Goal: Task Accomplishment & Management: Manage account settings

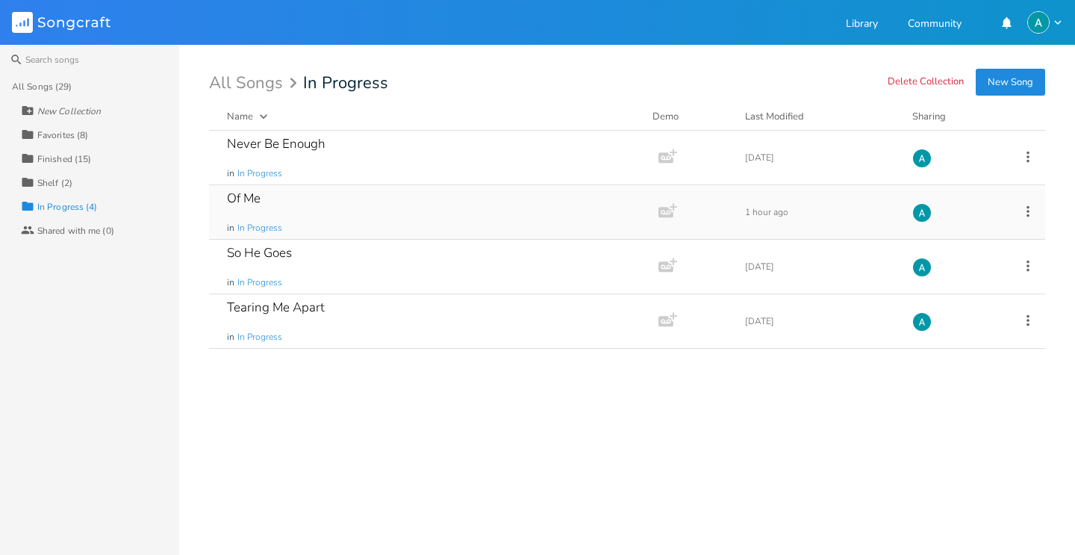
click at [330, 214] on div "Of Me in In Progress" at bounding box center [431, 212] width 408 height 54
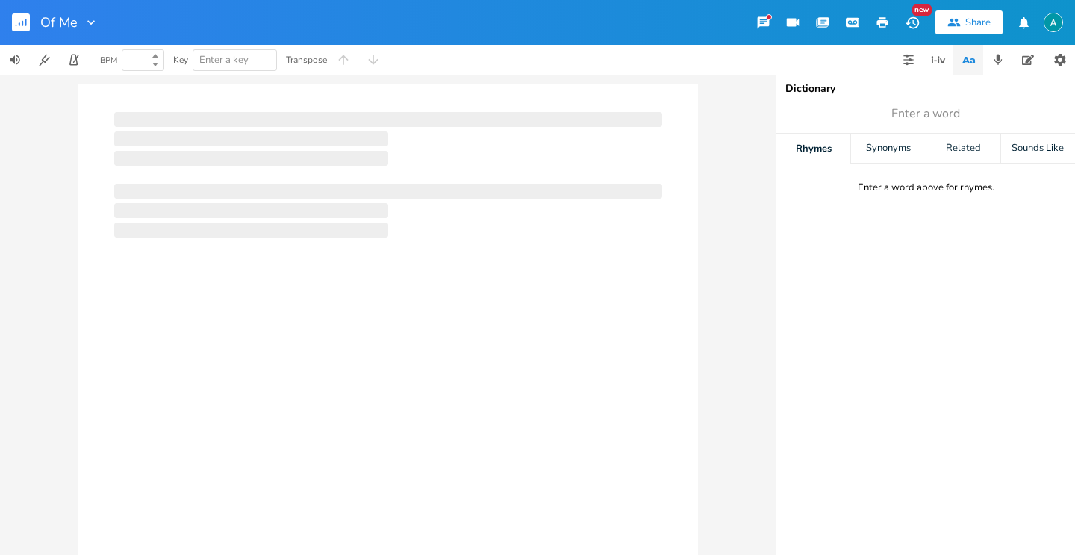
type input "100"
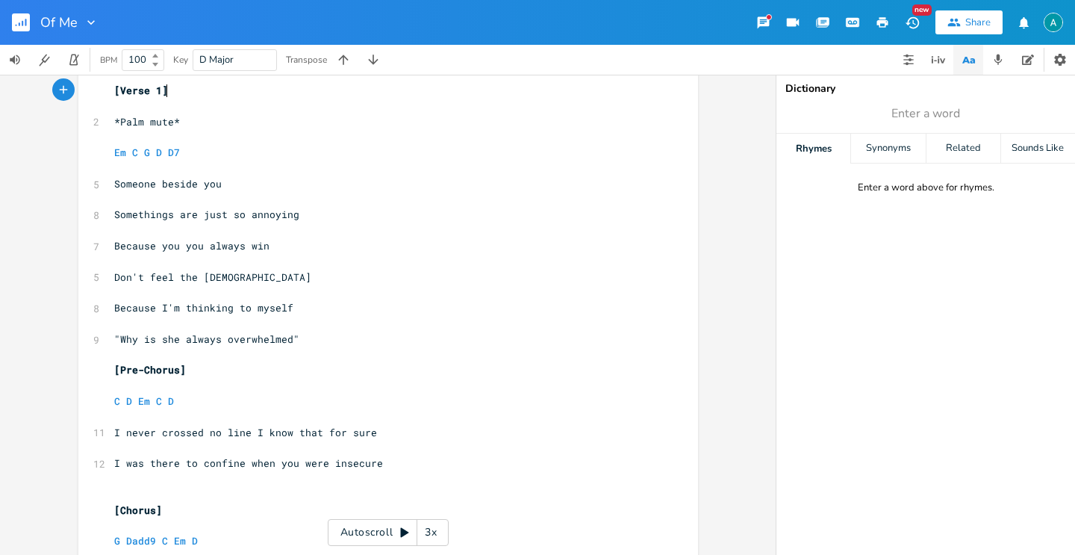
scroll to position [54, 0]
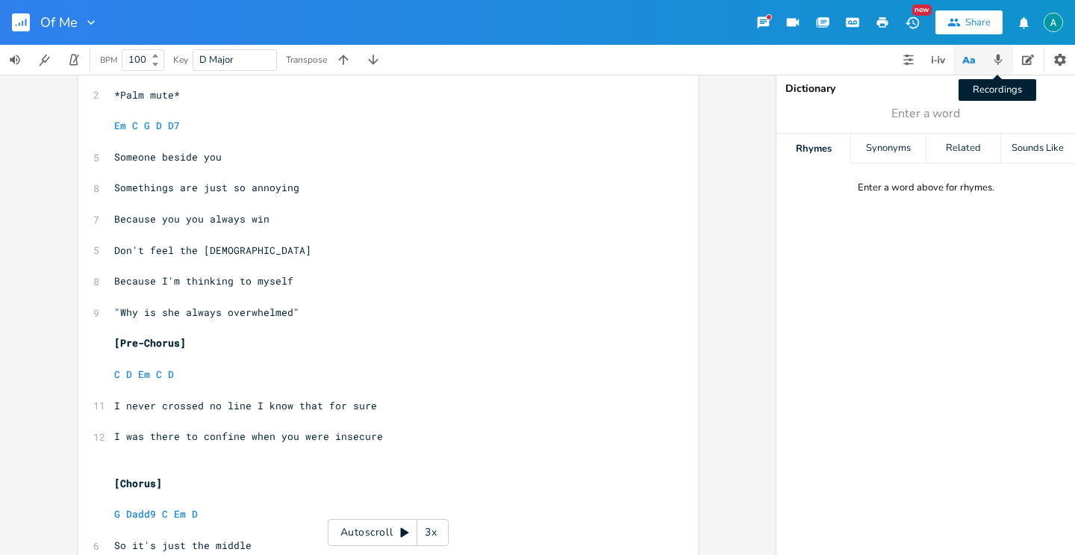
click at [998, 63] on icon "button" at bounding box center [997, 59] width 13 height 13
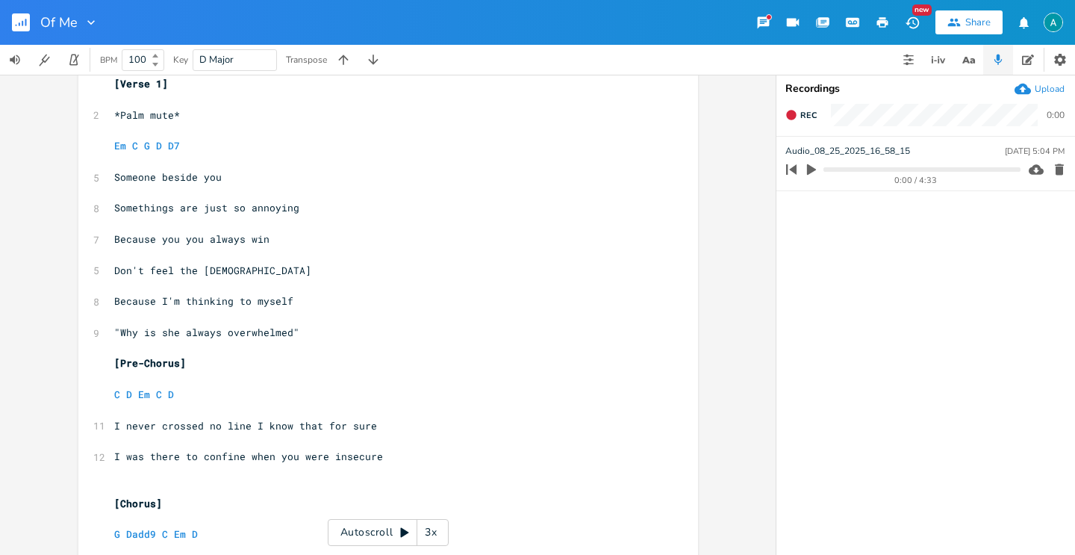
scroll to position [0, 0]
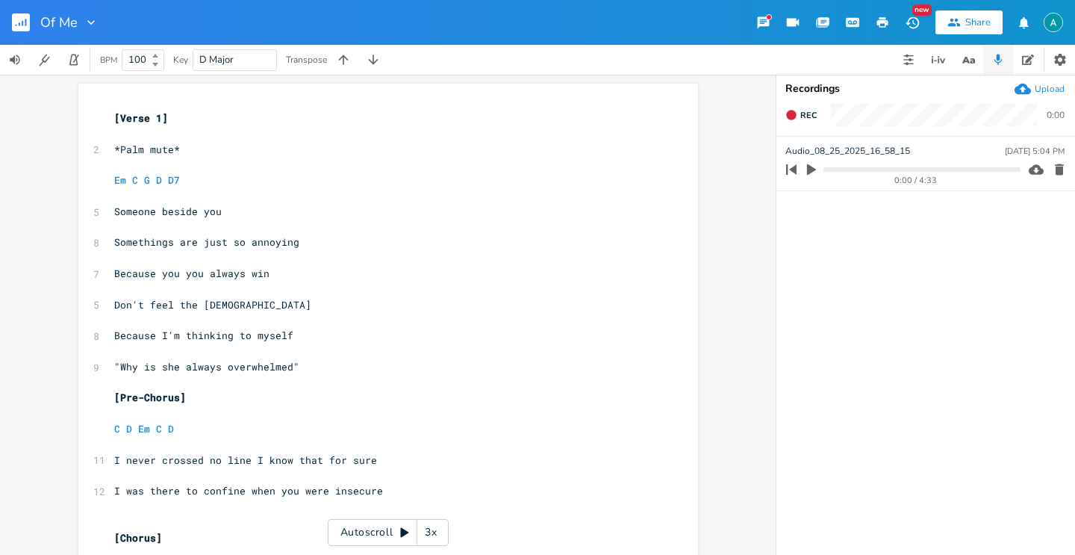
click at [38, 25] on button "button" at bounding box center [27, 22] width 30 height 36
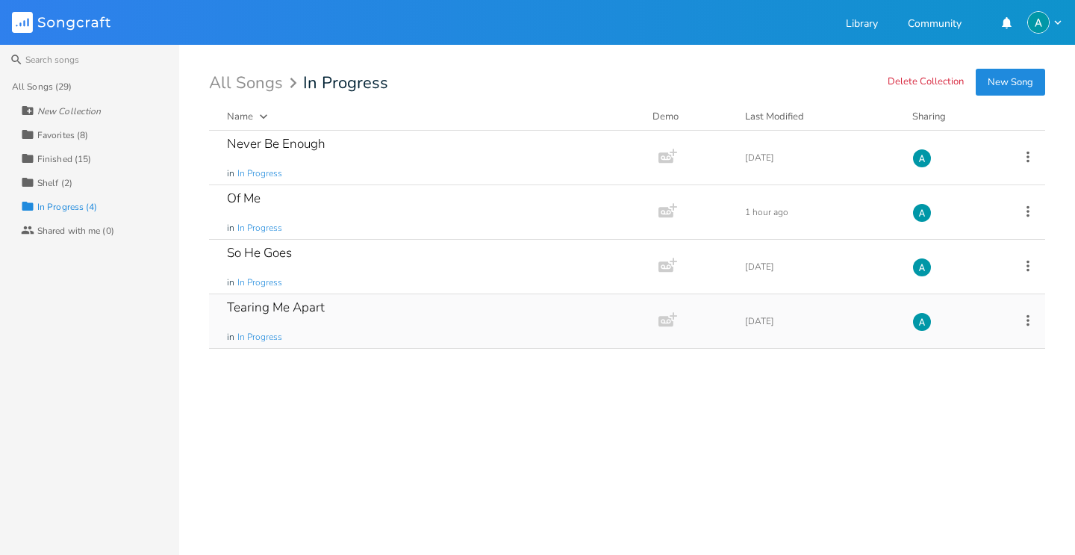
click at [1029, 320] on icon at bounding box center [1028, 320] width 16 height 16
click at [576, 389] on div "Never Be Enough in In Progress Add Demo [DATE] Of Me in In Progress Add Demo 1 …" at bounding box center [627, 337] width 836 height 412
click at [483, 251] on div "So He Goes in In Progress" at bounding box center [431, 267] width 408 height 54
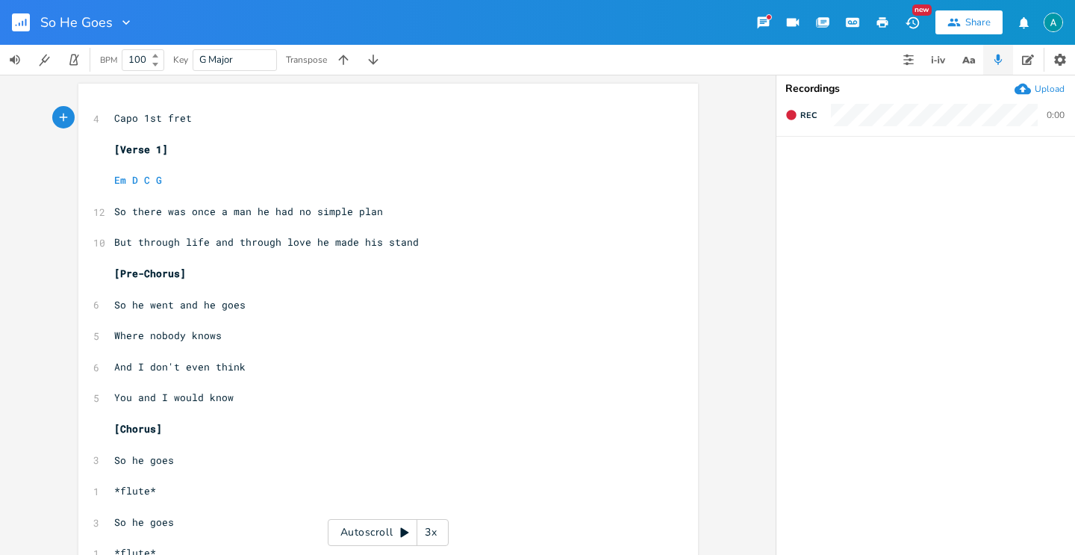
click at [34, 21] on button "button" at bounding box center [27, 22] width 30 height 36
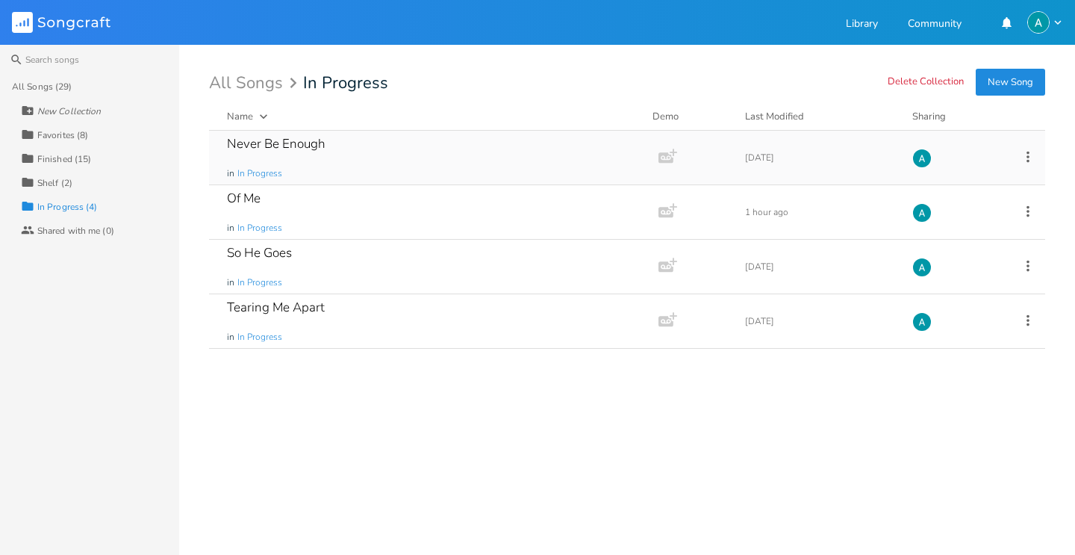
click at [1026, 157] on icon at bounding box center [1028, 157] width 16 height 16
click at [956, 299] on li "[PERSON_NAME]" at bounding box center [967, 306] width 119 height 25
